Goal: Find specific page/section: Find specific page/section

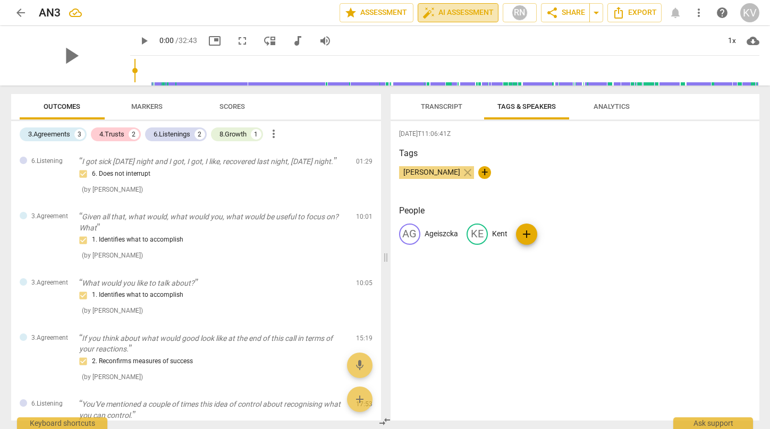
click at [454, 15] on span "auto_fix_high AI Assessment" at bounding box center [457, 12] width 71 height 13
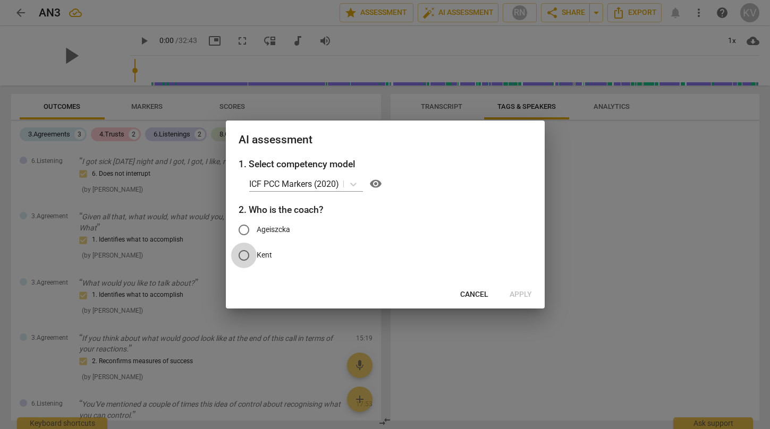
click at [241, 251] on input "Kent" at bounding box center [243, 255] width 25 height 25
radio input "true"
click at [518, 296] on span "Apply" at bounding box center [520, 294] width 22 height 11
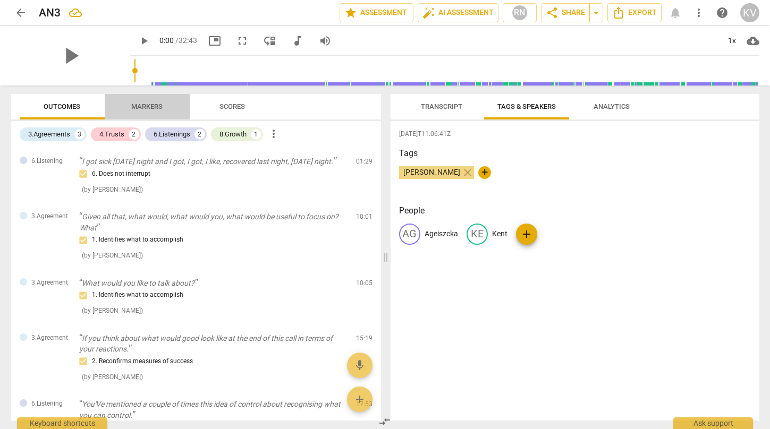
click at [169, 113] on span "Markers" at bounding box center [146, 107] width 57 height 14
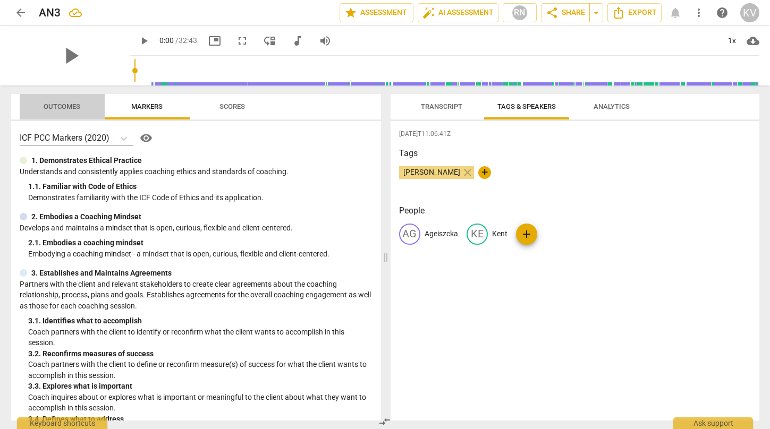
click at [72, 112] on span "Outcomes" at bounding box center [62, 107] width 62 height 14
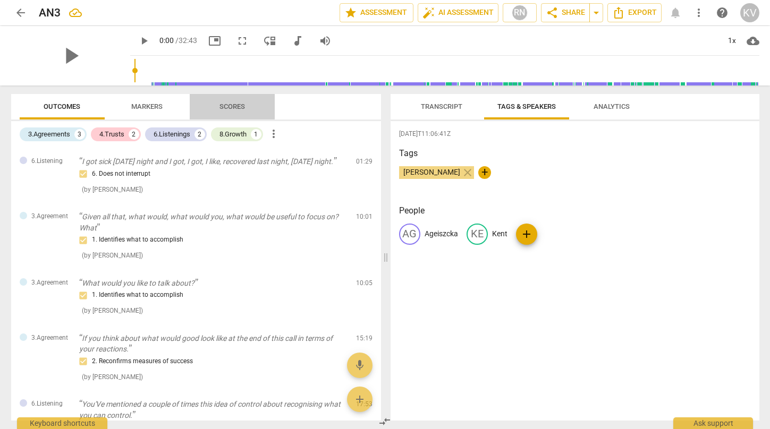
click at [234, 104] on span "Scores" at bounding box center [231, 107] width 25 height 8
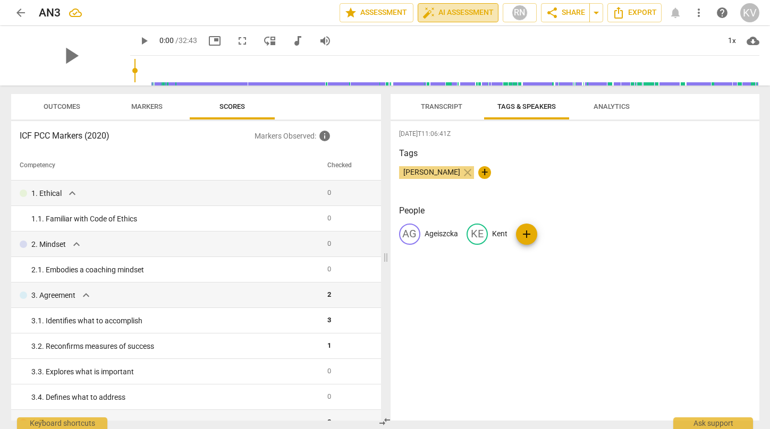
click at [461, 10] on span "auto_fix_high AI Assessment" at bounding box center [457, 12] width 71 height 13
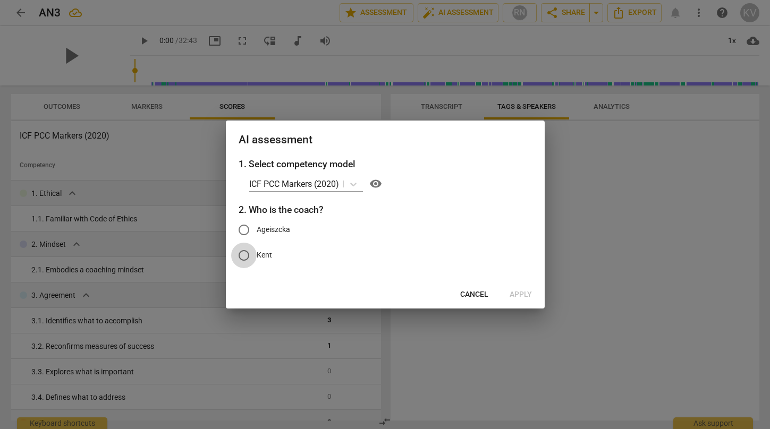
click at [255, 256] on input "Kent" at bounding box center [243, 255] width 25 height 25
radio input "true"
click at [523, 296] on span "Apply" at bounding box center [520, 294] width 22 height 11
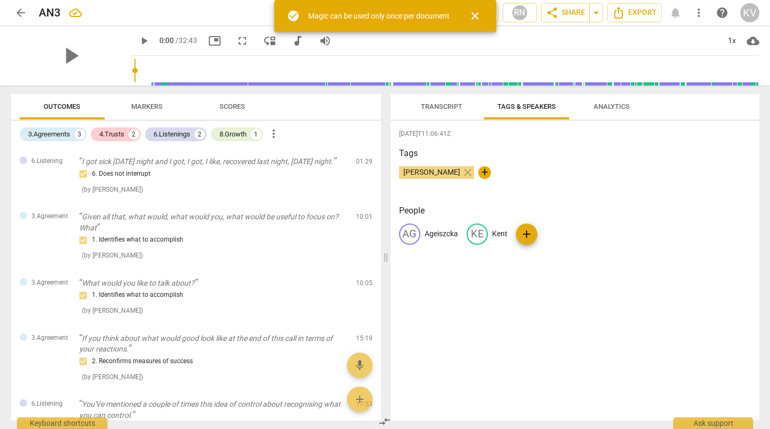
click at [84, 113] on span "Outcomes" at bounding box center [62, 107] width 62 height 14
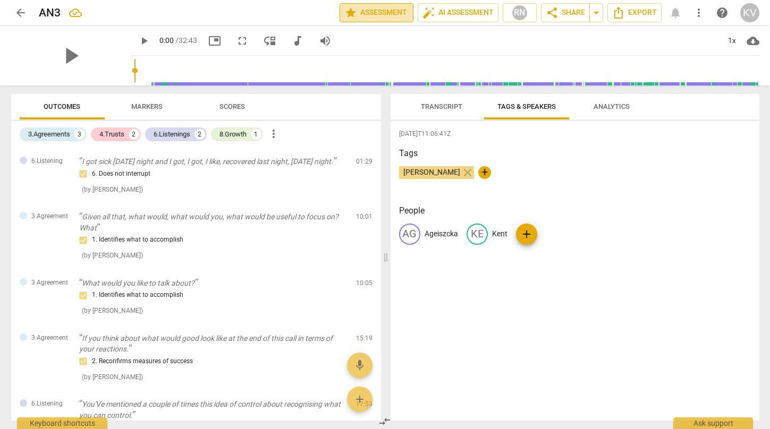
click at [391, 8] on span "star Assessment" at bounding box center [376, 12] width 64 height 13
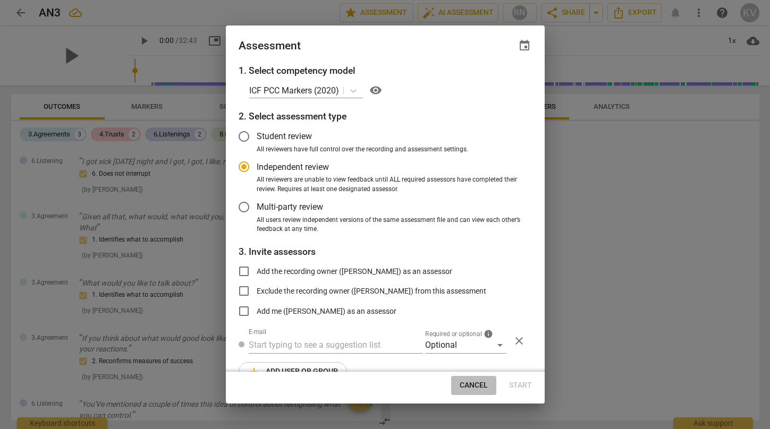
click at [475, 391] on button "Cancel" at bounding box center [473, 385] width 45 height 19
radio input "false"
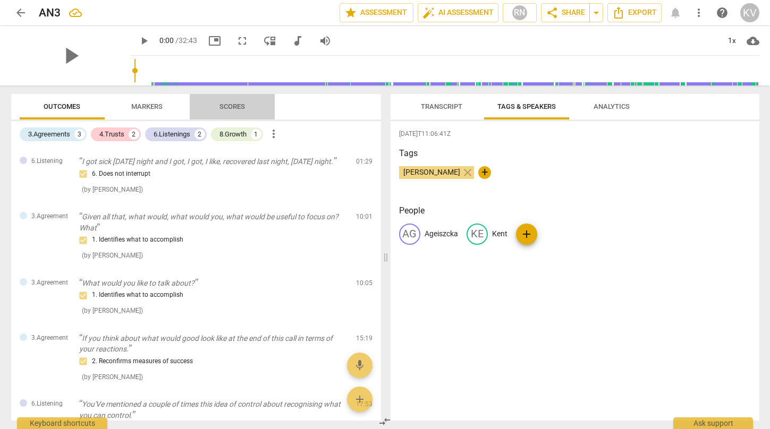
click at [228, 109] on span "Scores" at bounding box center [231, 107] width 25 height 8
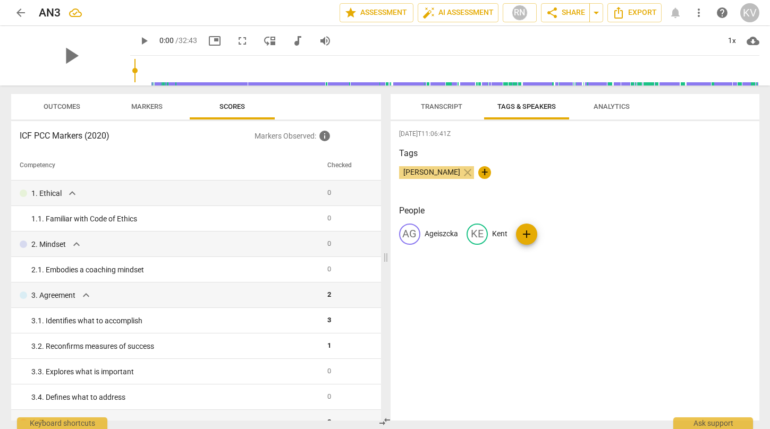
click at [148, 102] on span "Markers" at bounding box center [146, 107] width 57 height 14
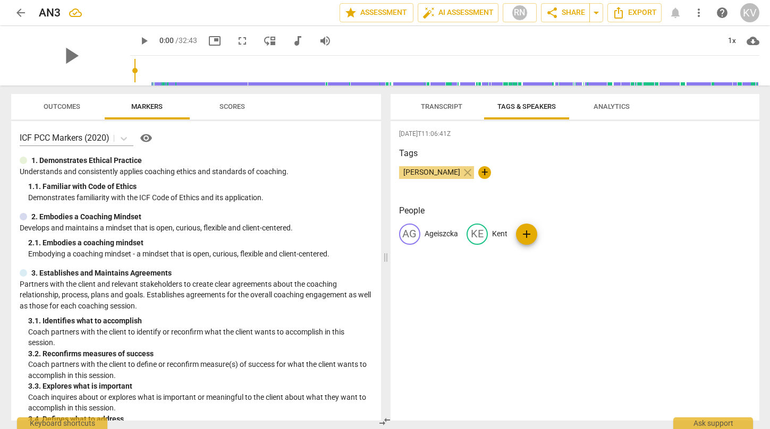
click at [213, 108] on span "Scores" at bounding box center [232, 107] width 51 height 14
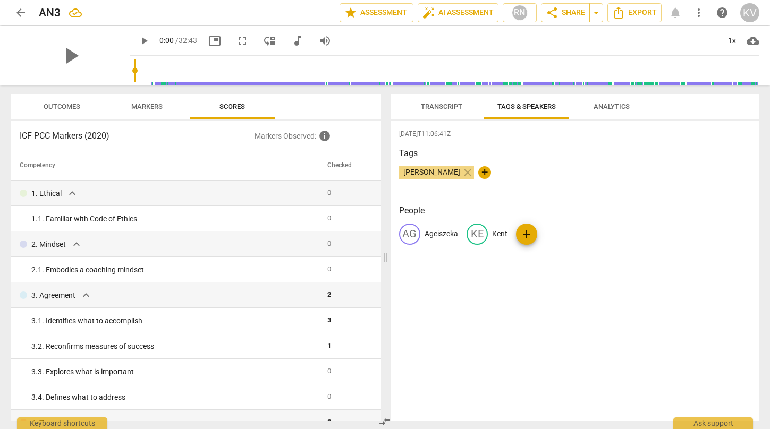
click at [69, 107] on span "Outcomes" at bounding box center [62, 107] width 37 height 8
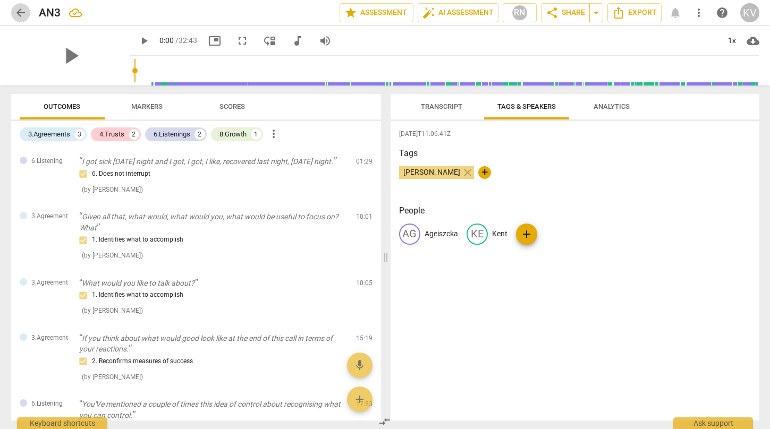
click at [22, 8] on span "arrow_back" at bounding box center [20, 12] width 13 height 13
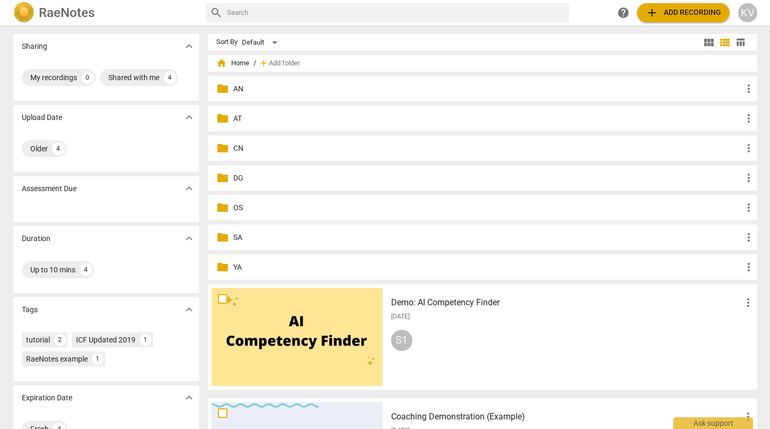
click at [240, 90] on p "AN" at bounding box center [487, 88] width 509 height 11
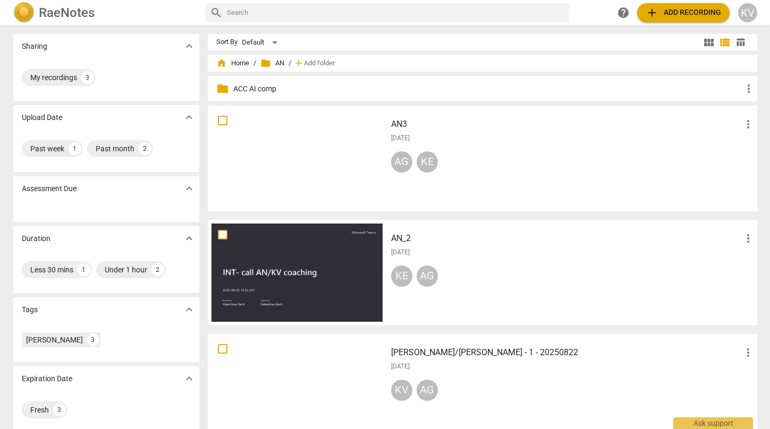
click at [407, 240] on h3 "AN_2" at bounding box center [566, 238] width 351 height 13
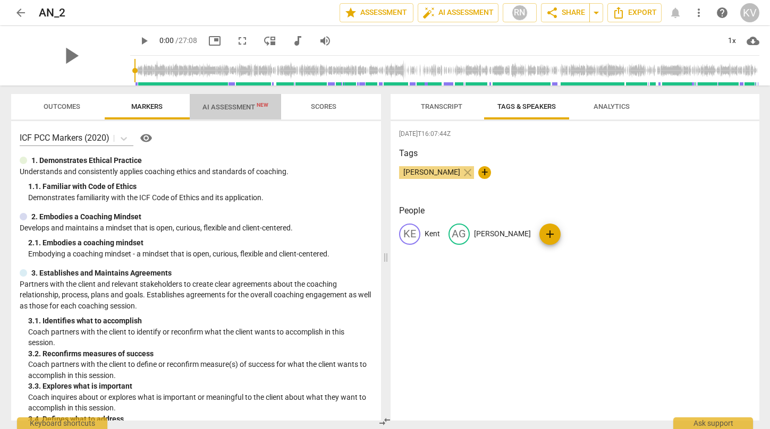
click at [238, 105] on span "AI Assessment New" at bounding box center [235, 107] width 66 height 8
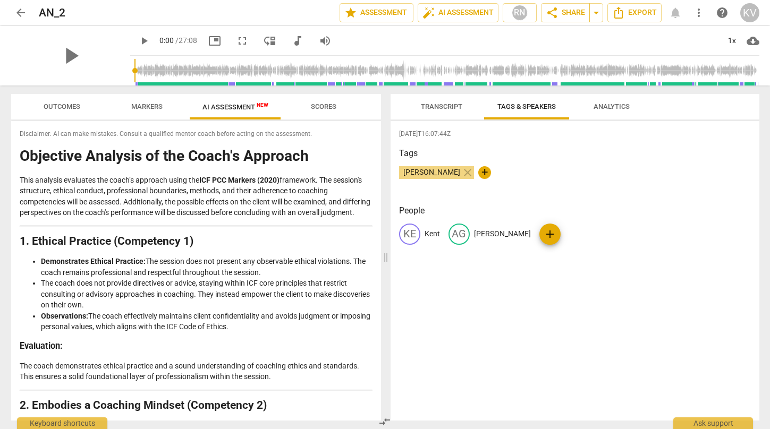
click at [72, 109] on span "Outcomes" at bounding box center [62, 107] width 37 height 8
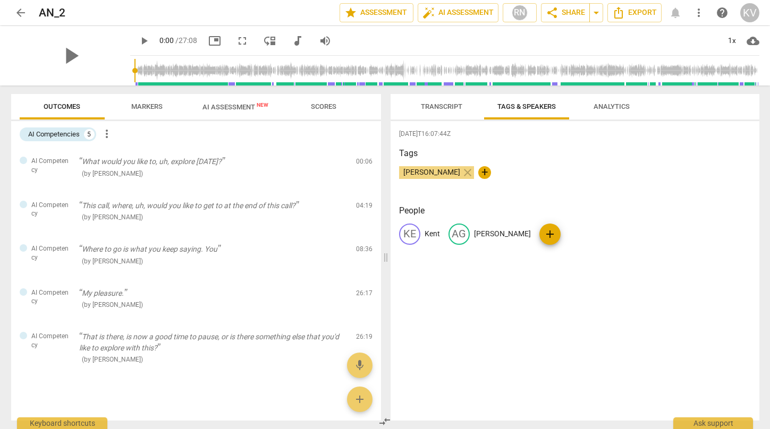
click at [214, 104] on span "AI Assessment New" at bounding box center [235, 107] width 66 height 8
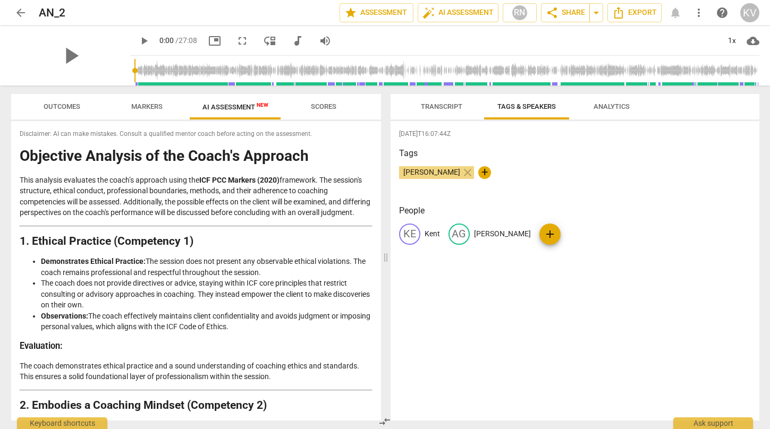
click at [17, 15] on span "arrow_back" at bounding box center [20, 12] width 13 height 13
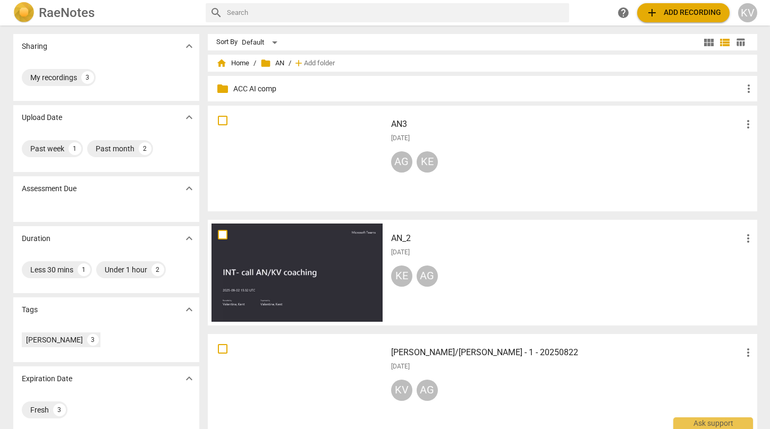
click at [271, 64] on span "folder AN" at bounding box center [272, 63] width 24 height 11
click at [318, 147] on div at bounding box center [296, 158] width 171 height 98
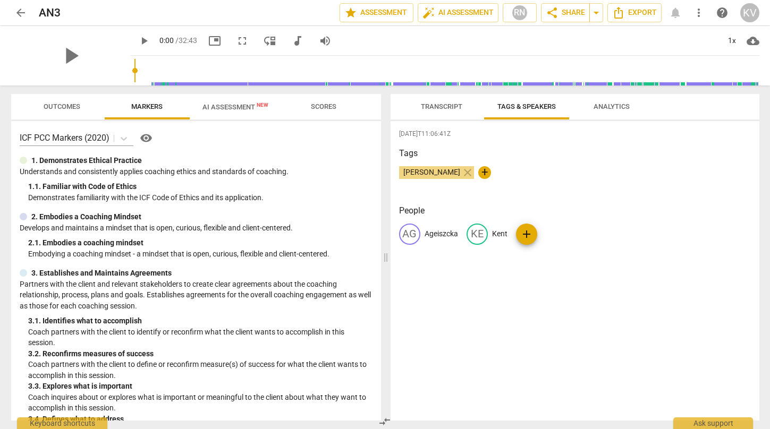
click at [231, 101] on span "AI Assessment New" at bounding box center [235, 107] width 91 height 16
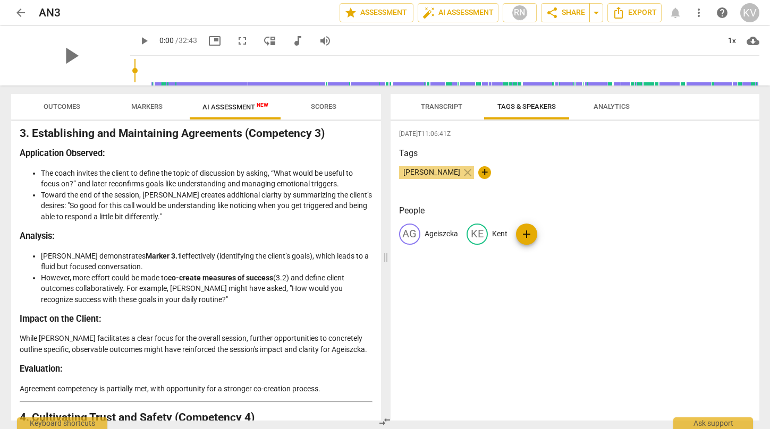
scroll to position [781, 0]
